Goal: Share content

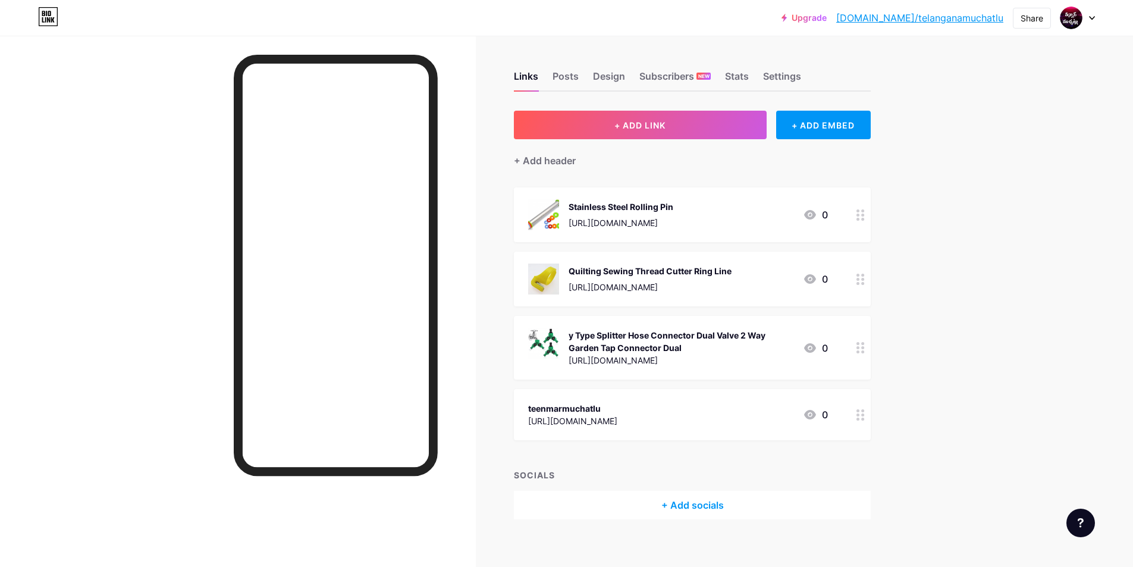
click at [637, 336] on div "y Type Splitter Hose Connector Dual Valve 2 Way Garden Tap Connector Dual" at bounding box center [681, 341] width 225 height 25
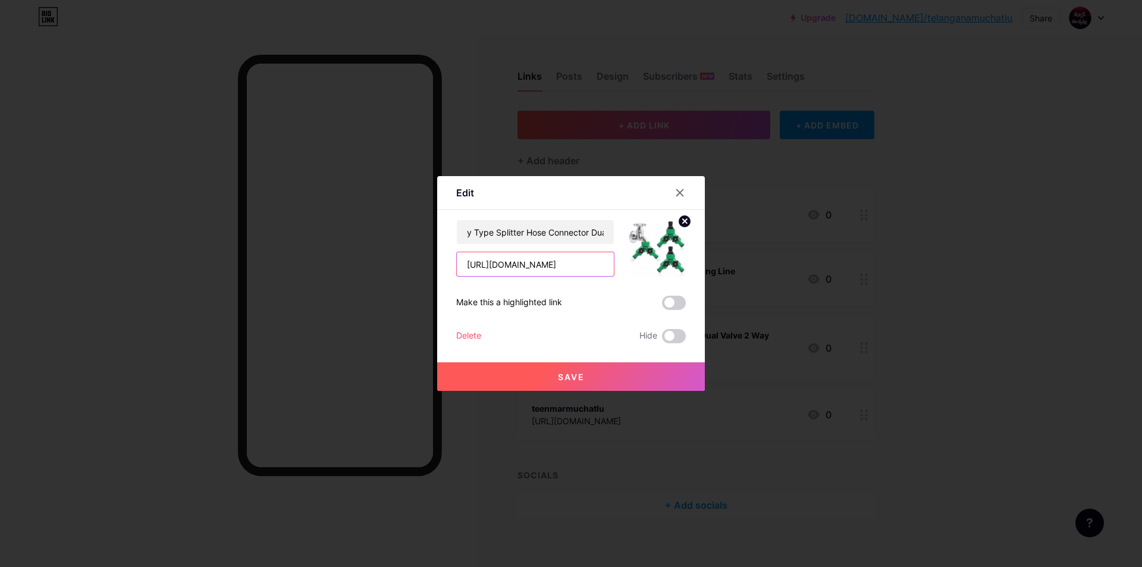
click at [572, 259] on input "[URL][DOMAIN_NAME]" at bounding box center [535, 264] width 157 height 24
click at [604, 376] on button "Save" at bounding box center [571, 376] width 268 height 29
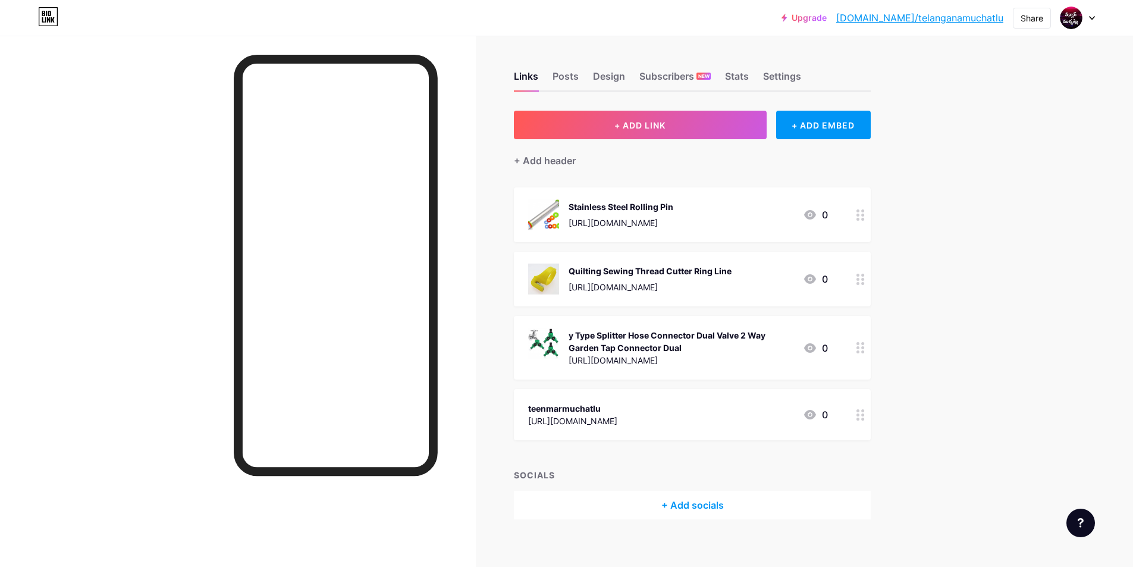
click at [612, 336] on div "y Type Splitter Hose Connector Dual Valve 2 Way Garden Tap Connector Dual" at bounding box center [681, 341] width 225 height 25
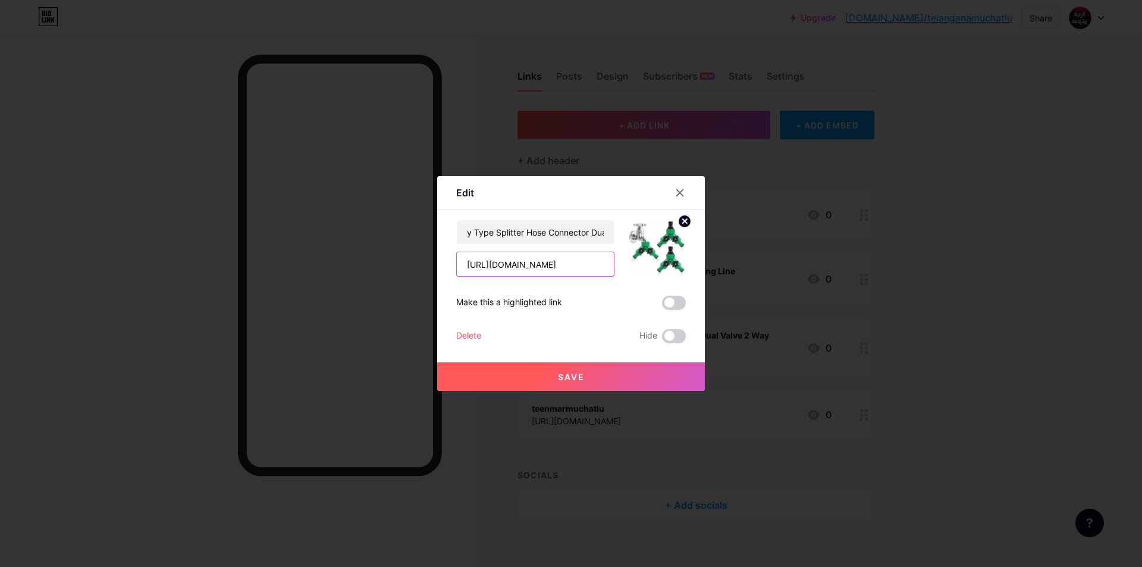
click at [584, 264] on input "[URL][DOMAIN_NAME]" at bounding box center [535, 264] width 157 height 24
click at [567, 375] on span "Save" at bounding box center [571, 377] width 27 height 10
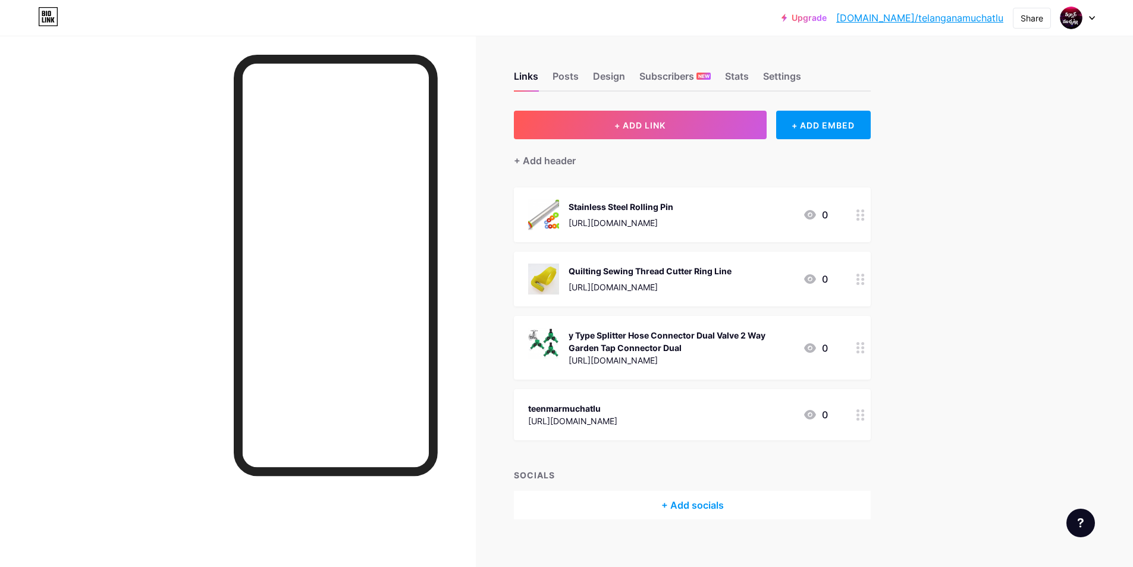
click at [715, 348] on div "y Type Splitter Hose Connector Dual Valve 2 Way Garden Tap Connector Dual" at bounding box center [681, 341] width 225 height 25
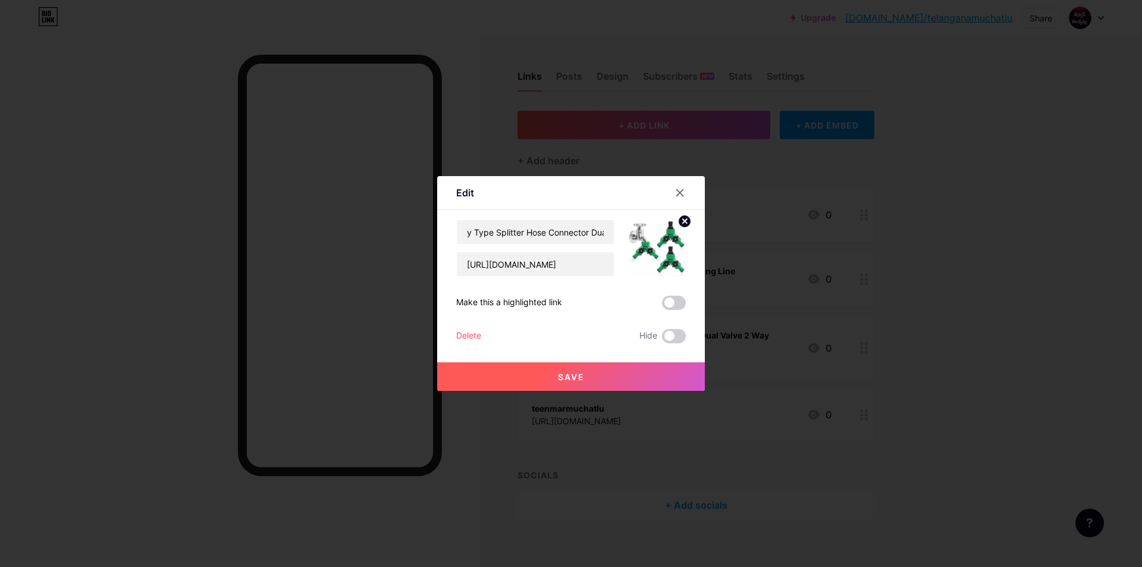
click at [575, 376] on span "Save" at bounding box center [571, 377] width 27 height 10
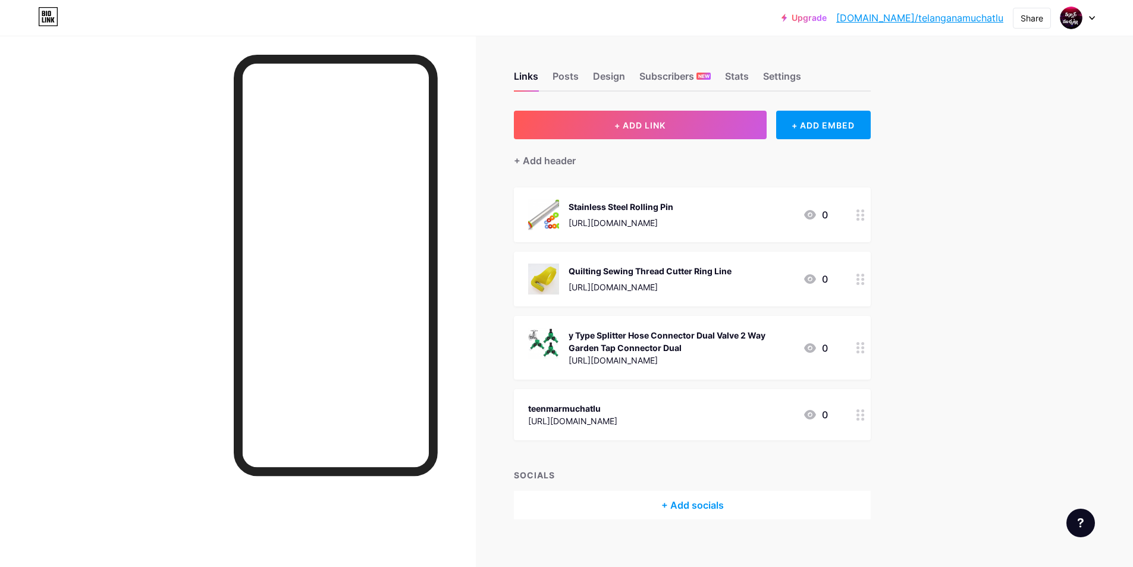
click at [618, 419] on div "[URL][DOMAIN_NAME]" at bounding box center [572, 421] width 89 height 12
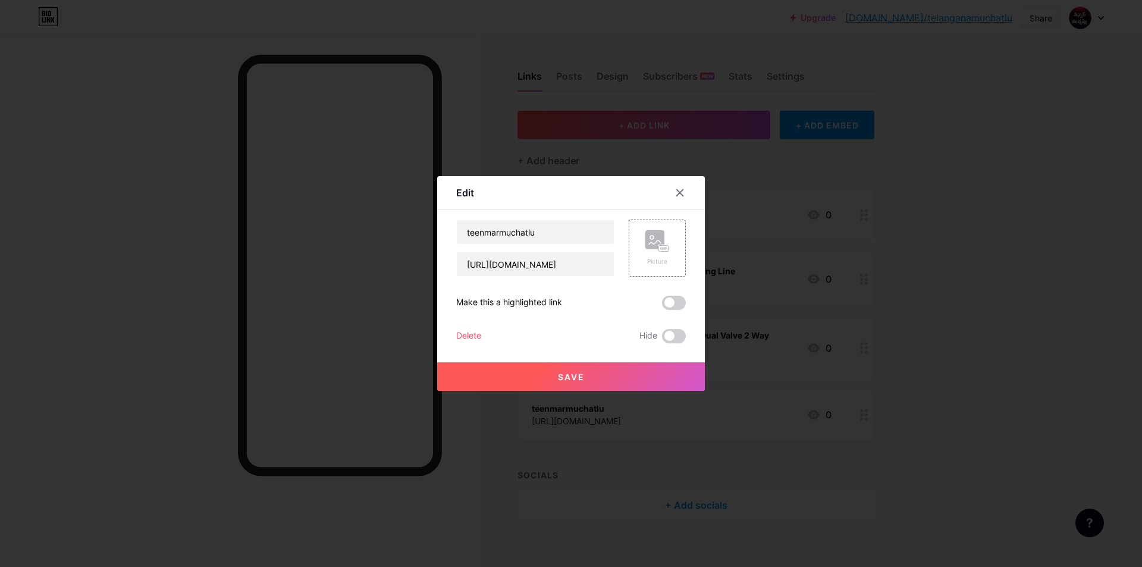
click at [550, 364] on button "Save" at bounding box center [571, 376] width 268 height 29
